Goal: Find specific page/section: Find specific page/section

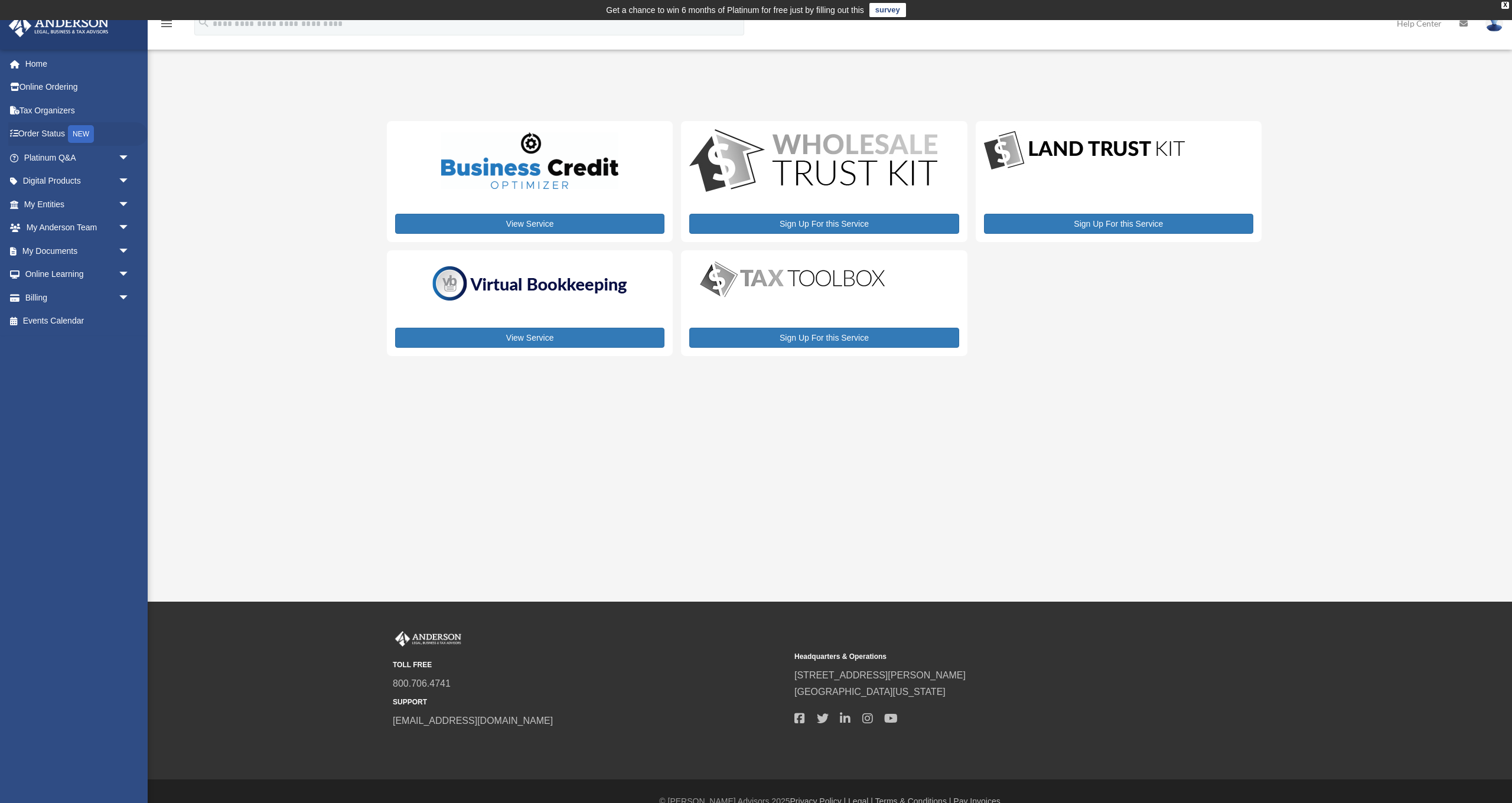
scroll to position [3, 0]
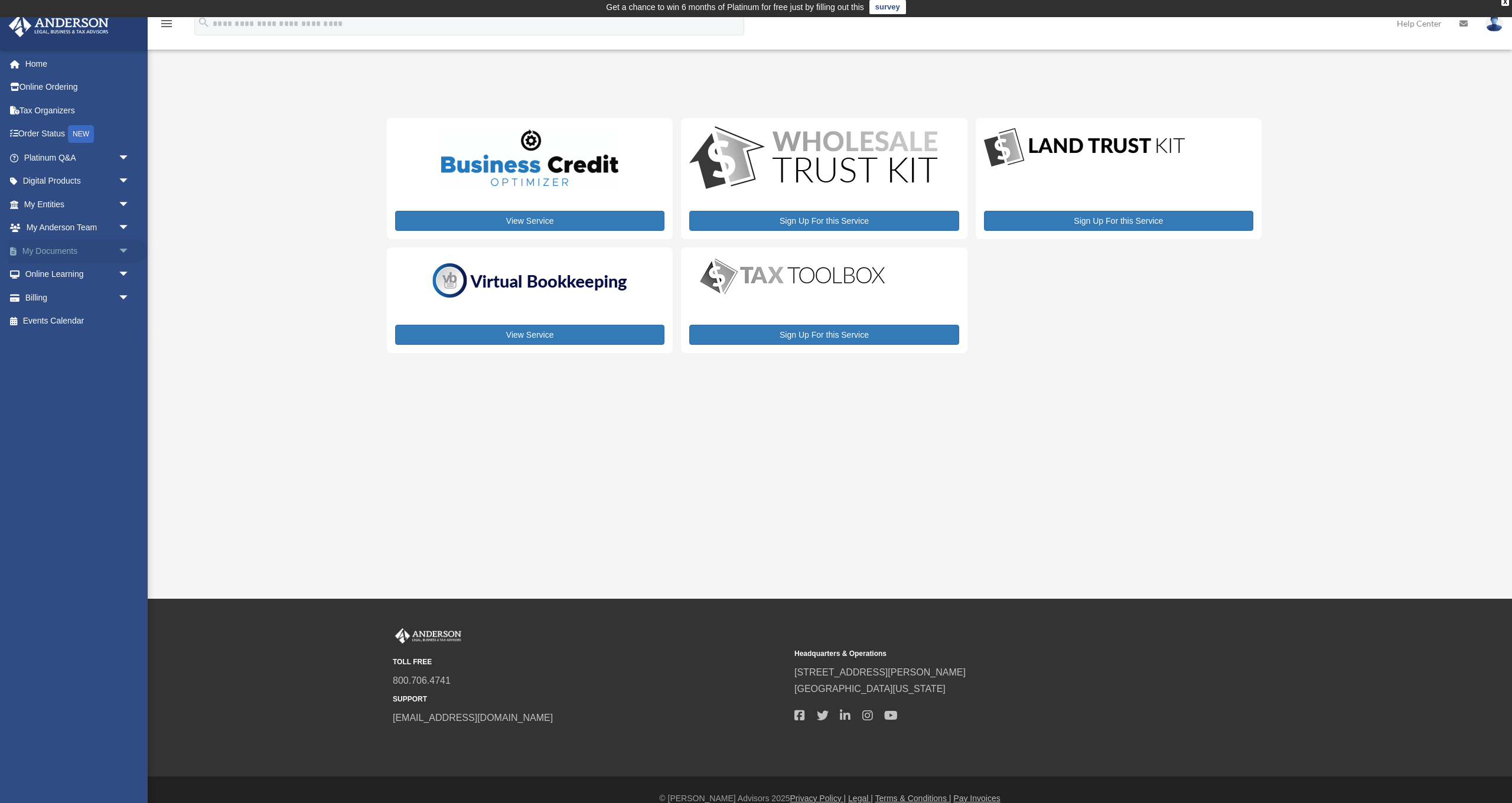
click at [119, 248] on span "arrow_drop_down" at bounding box center [130, 251] width 24 height 24
click at [49, 275] on link "Box" at bounding box center [82, 274] width 131 height 24
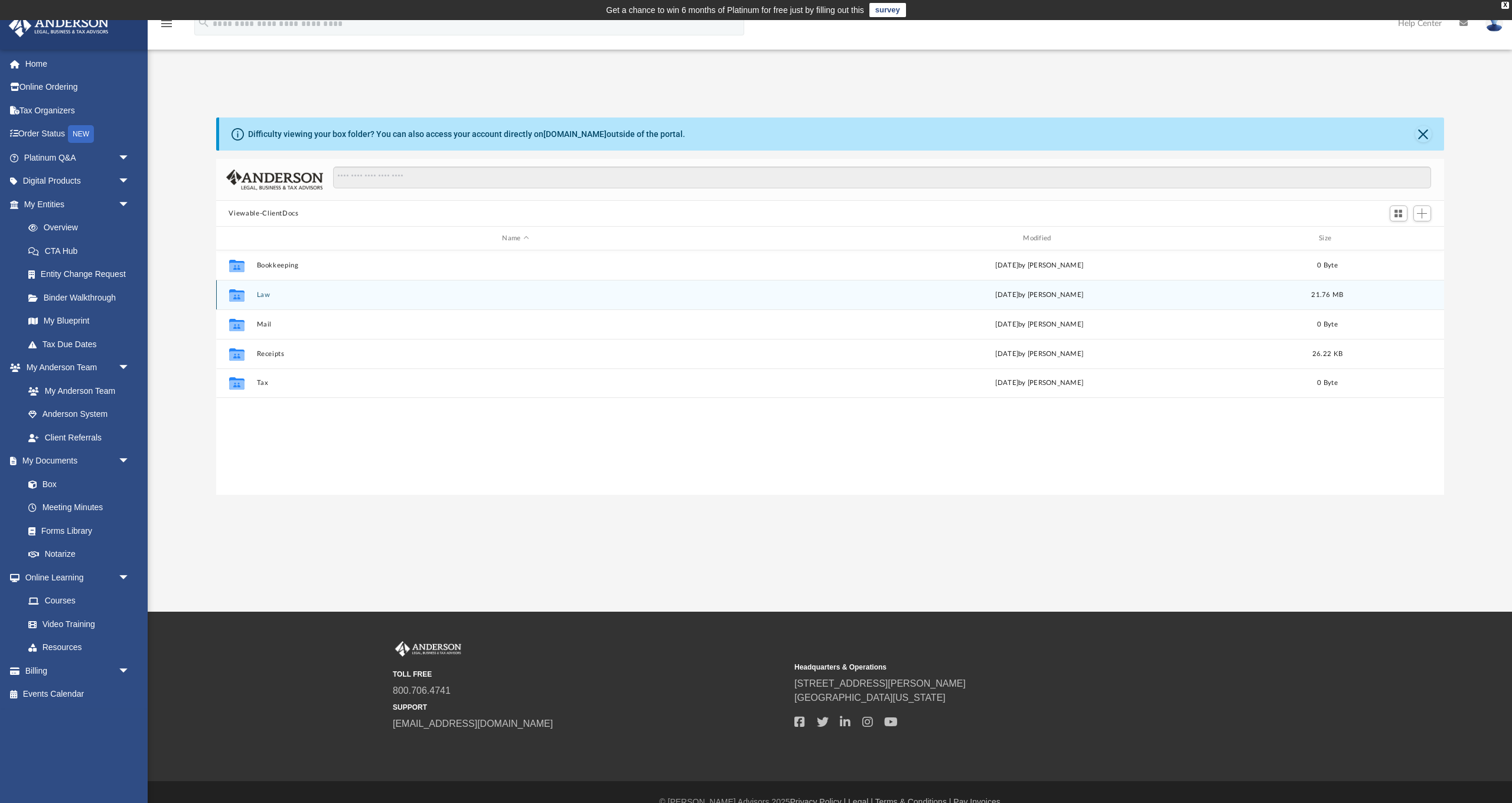
scroll to position [0, 1]
click at [263, 296] on button "Law" at bounding box center [515, 295] width 519 height 8
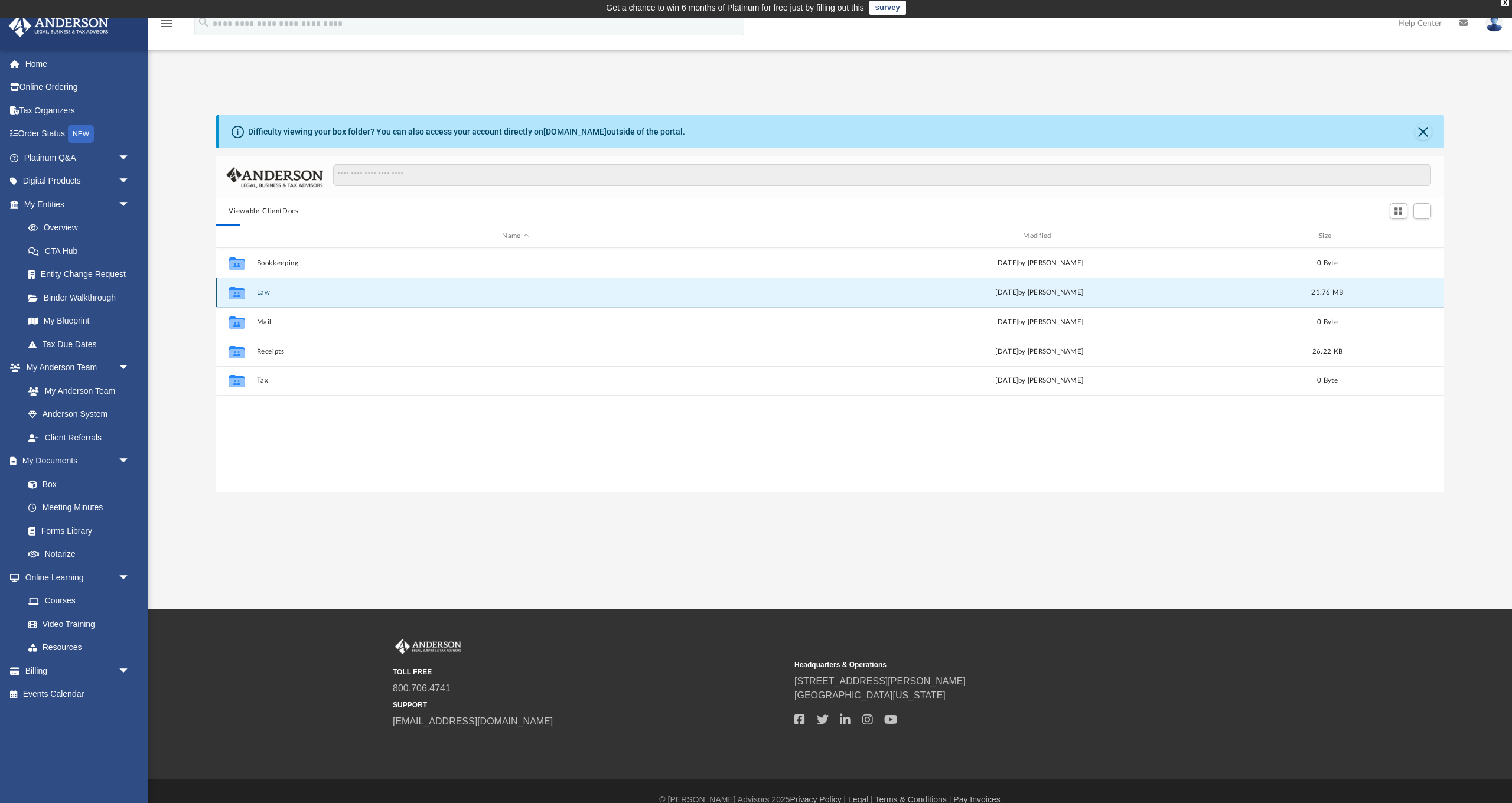
scroll to position [4, 0]
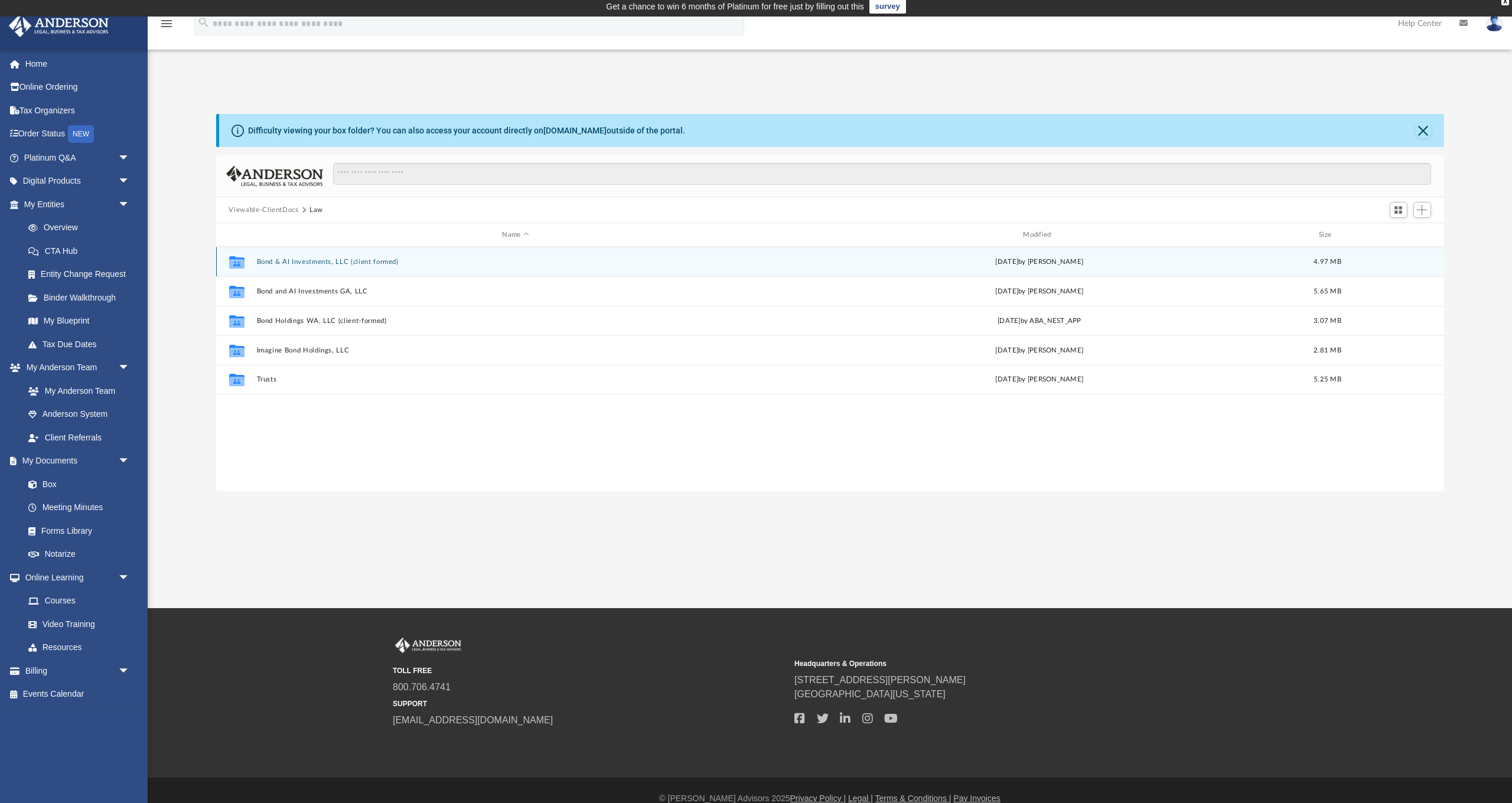
click at [323, 260] on button "Bond & AI Investments, LLC (client formed)" at bounding box center [515, 262] width 519 height 8
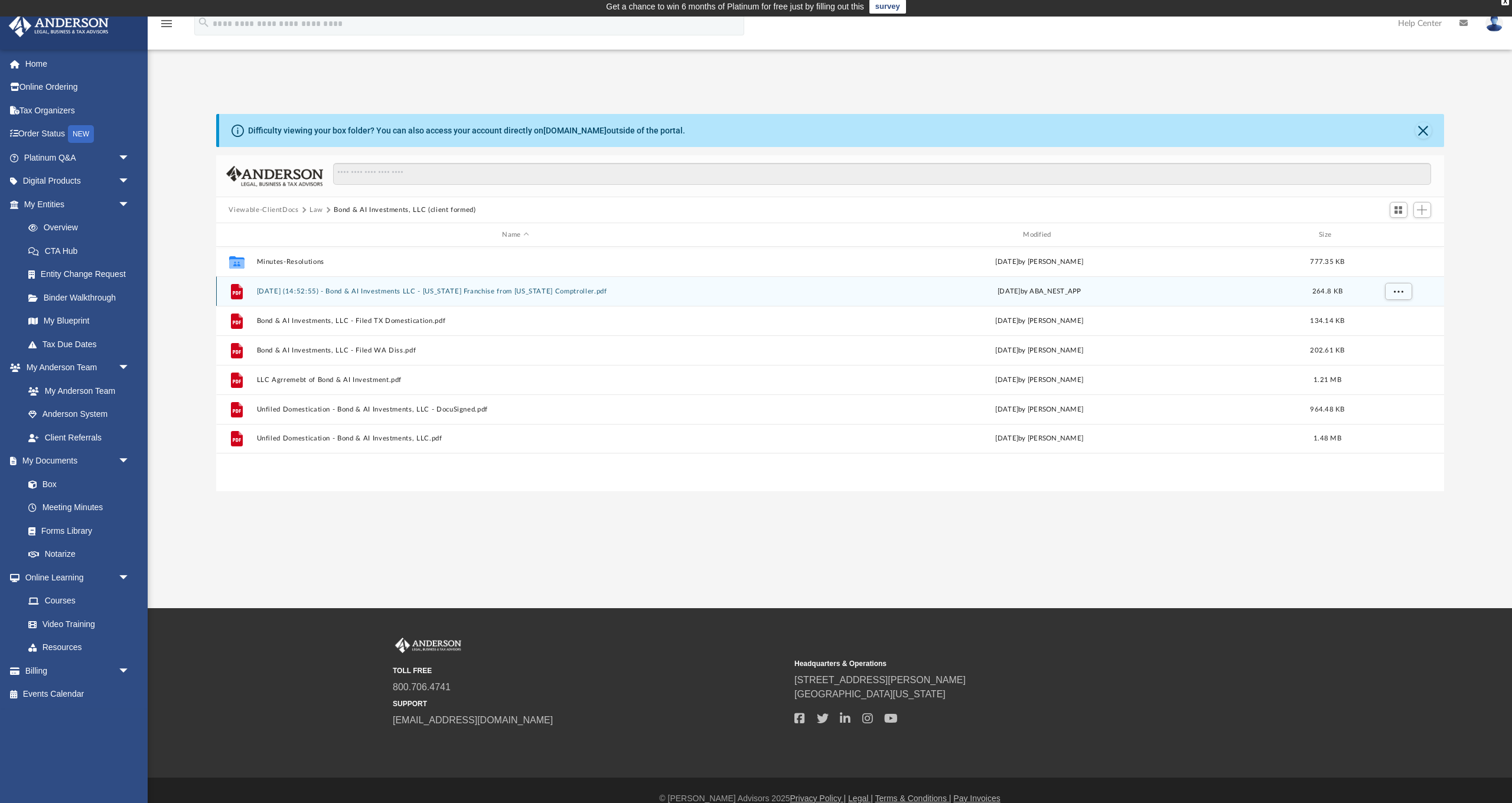
click at [362, 291] on button "2025.03.25 (14:52:55) - Bond & AI Investments LLC - Texas Franchise from Texas …" at bounding box center [515, 291] width 519 height 8
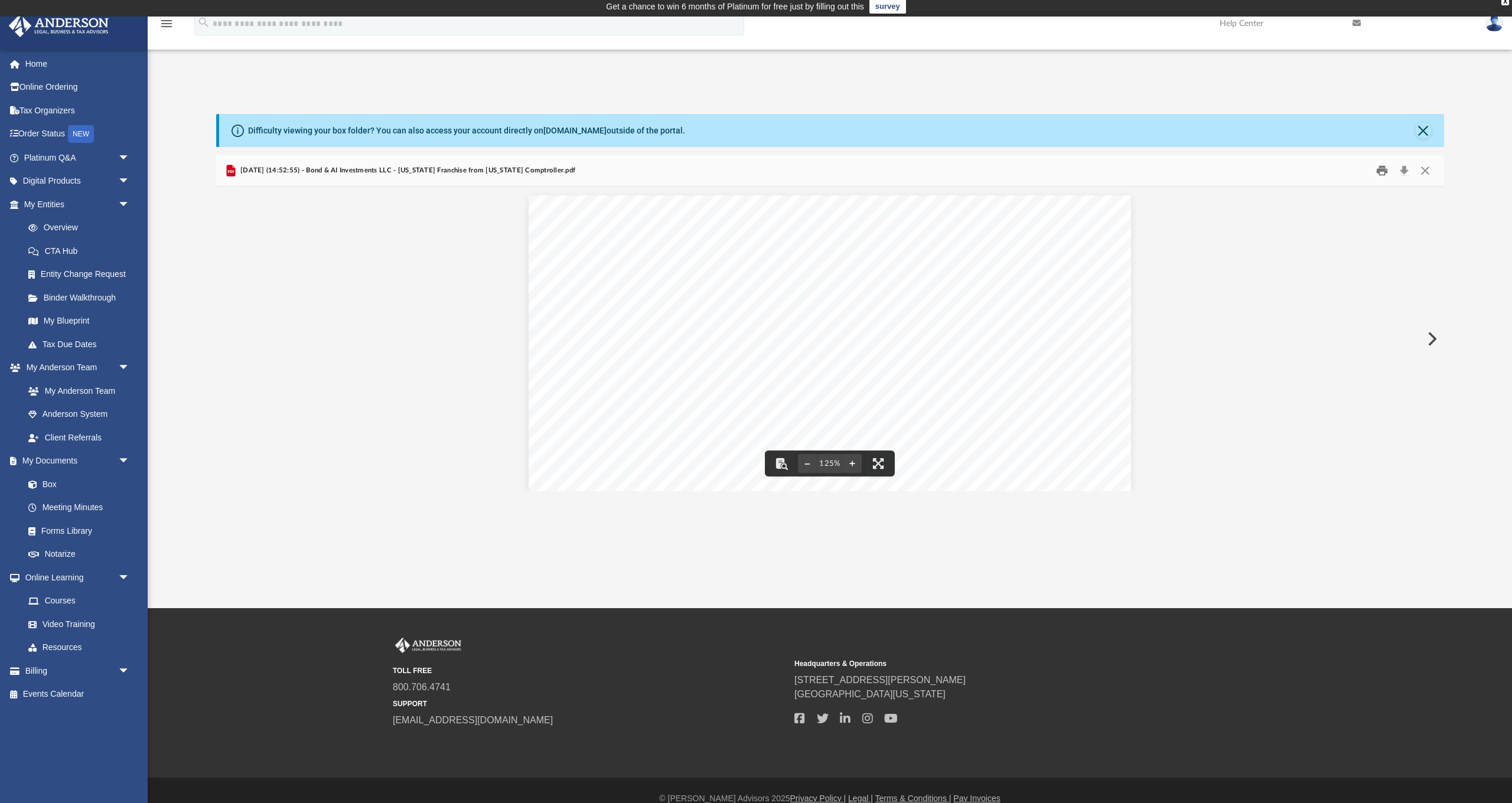
scroll to position [0, 0]
click at [1426, 170] on button "Close" at bounding box center [1425, 171] width 21 height 18
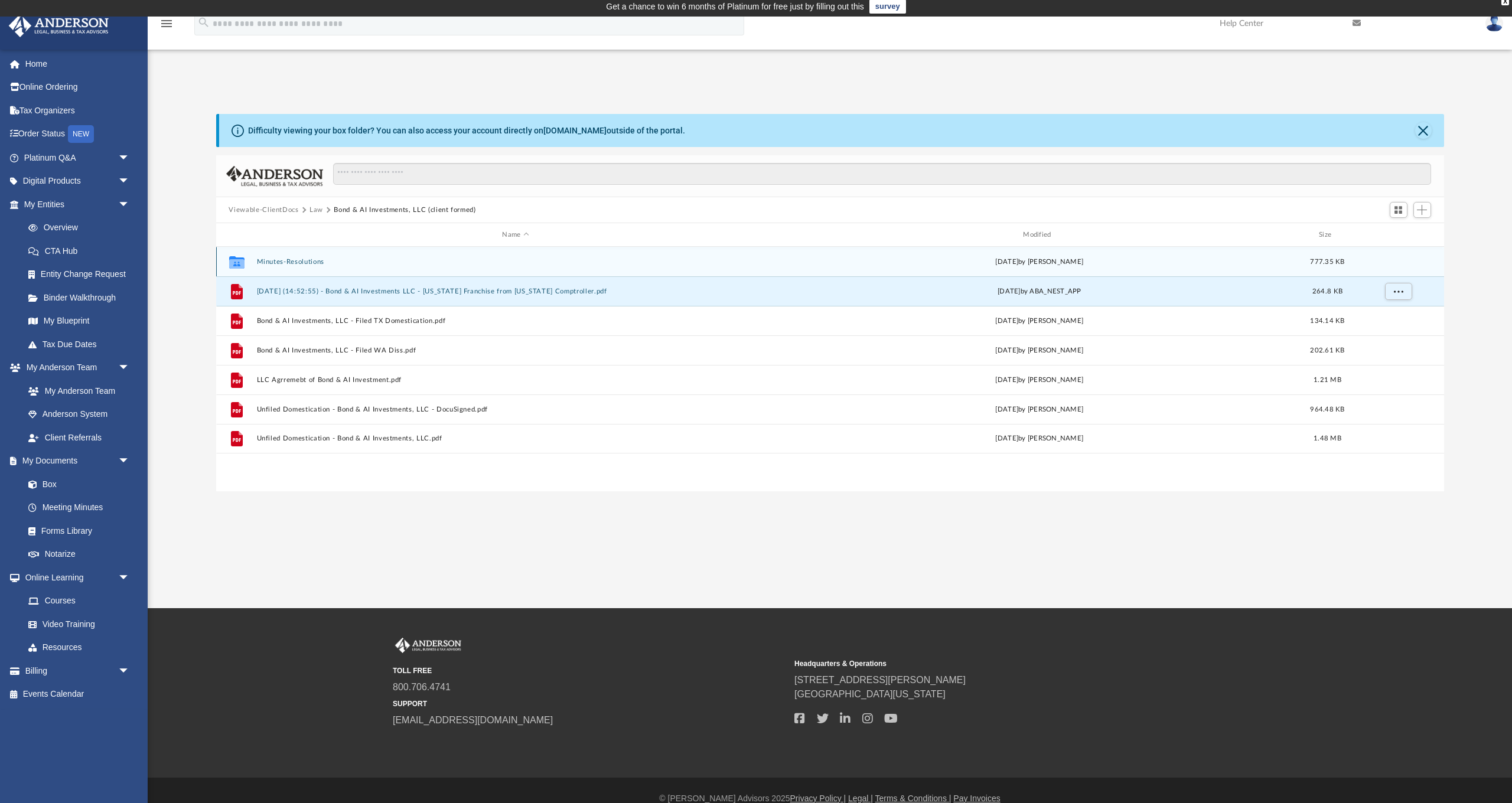
click at [277, 260] on button "Minutes-Resolutions" at bounding box center [515, 262] width 519 height 8
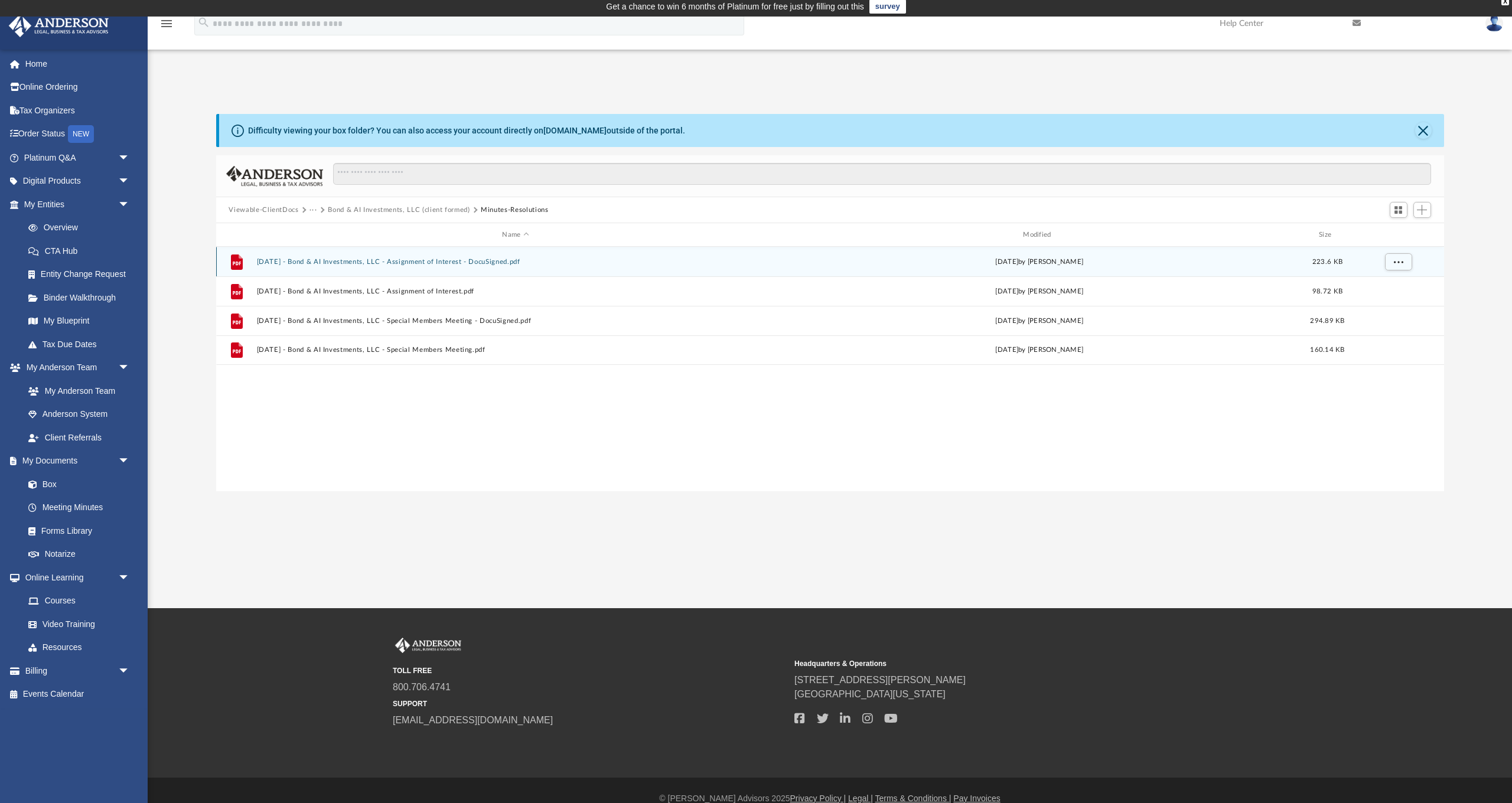
click at [475, 263] on button "2025.08.26 - Bond & AI Investments, LLC - Assignment of Interest - DocuSigned.p…" at bounding box center [515, 262] width 519 height 8
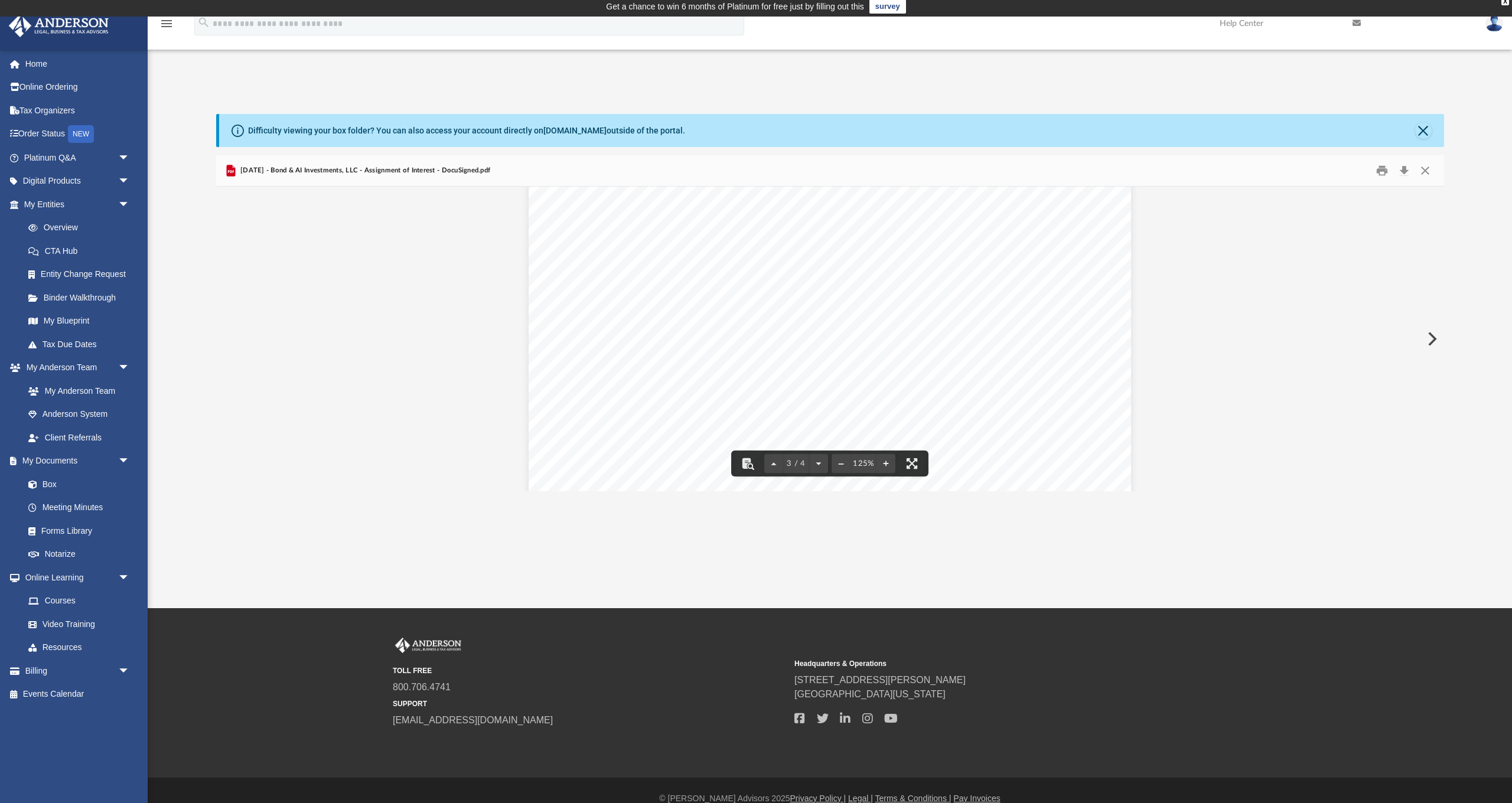
scroll to position [1817, 0]
click at [1432, 171] on button "Close" at bounding box center [1425, 171] width 21 height 18
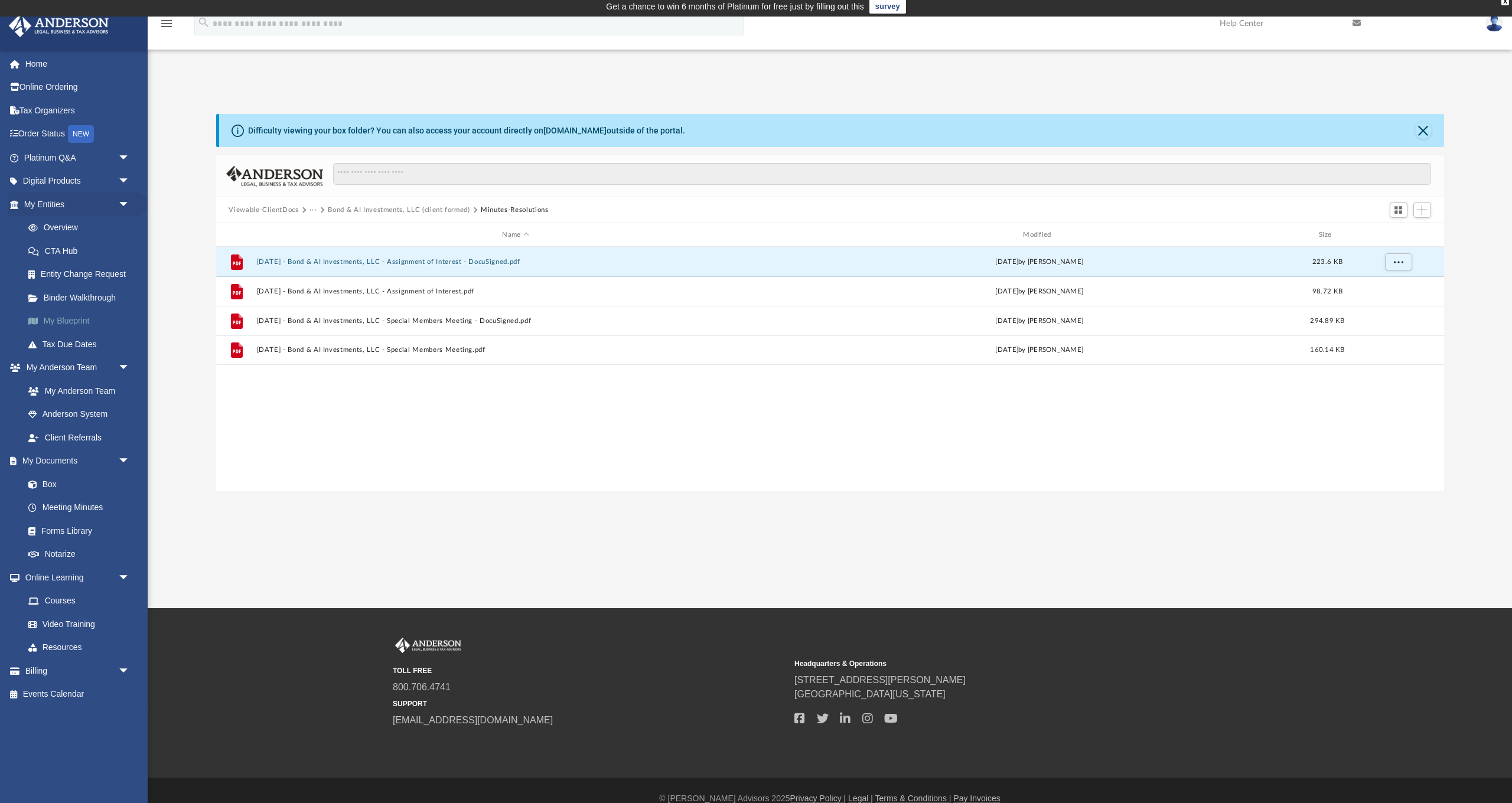
click at [58, 314] on link "My Blueprint" at bounding box center [82, 322] width 131 height 24
